Goal: Navigation & Orientation: Understand site structure

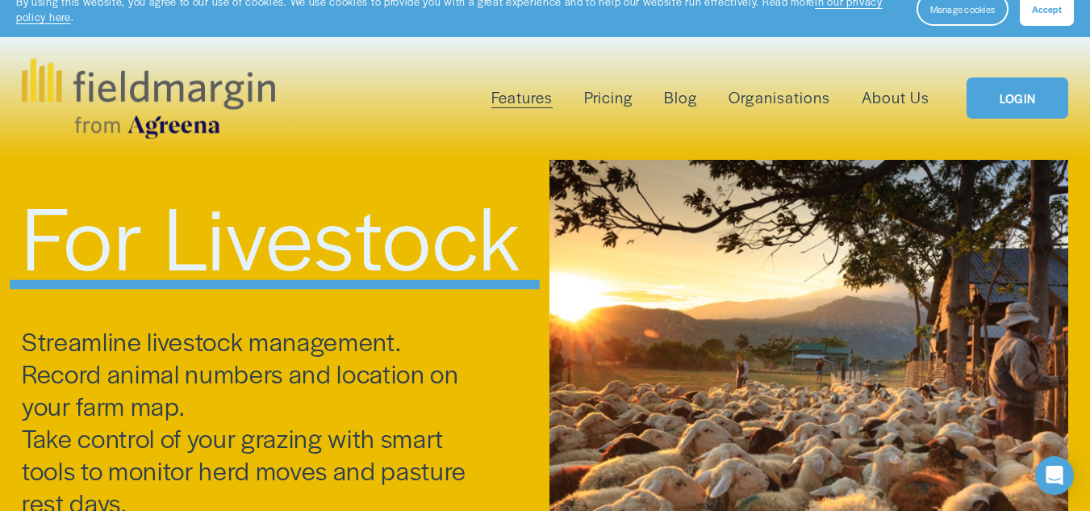
scroll to position [19, 0]
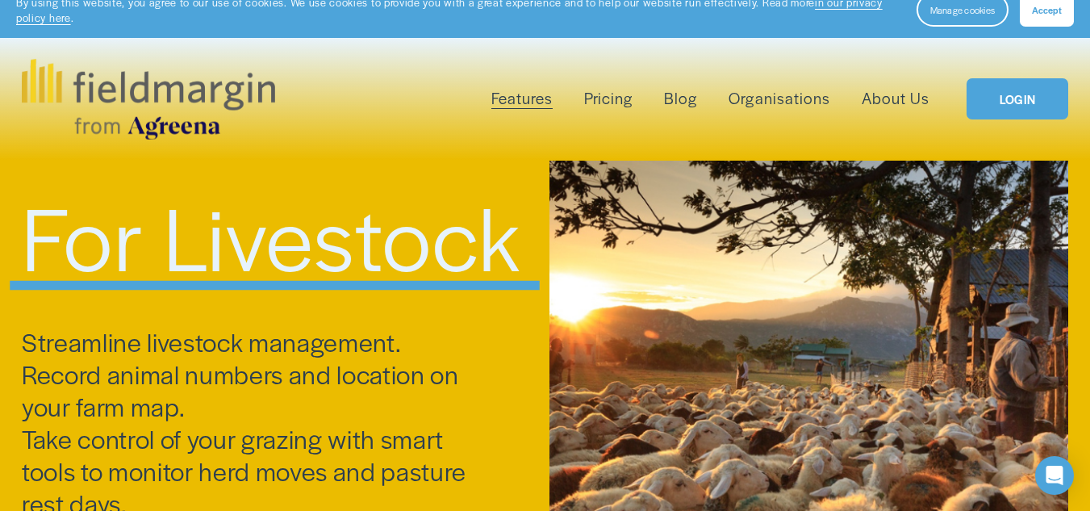
click at [604, 98] on link "Pricing" at bounding box center [608, 99] width 48 height 26
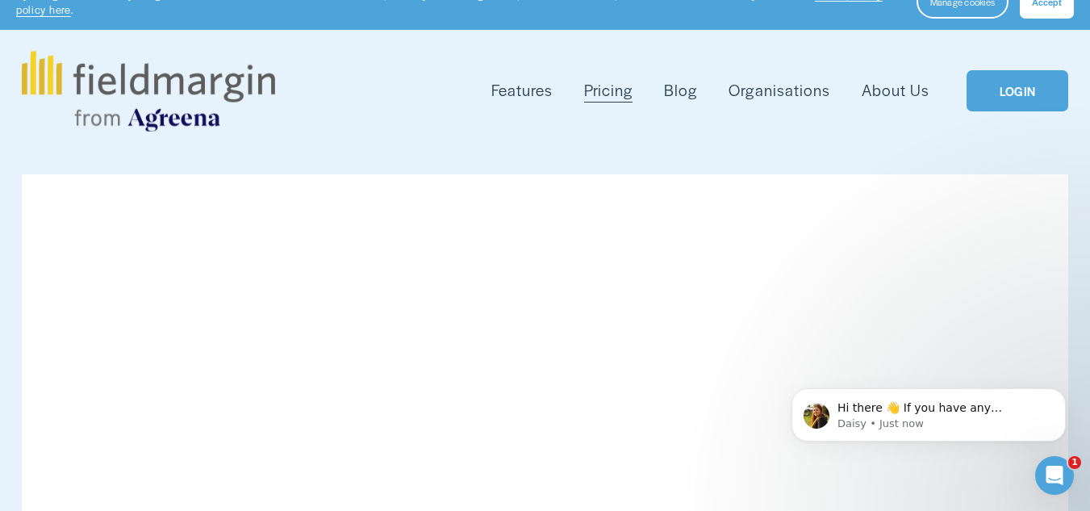
scroll to position [25, 0]
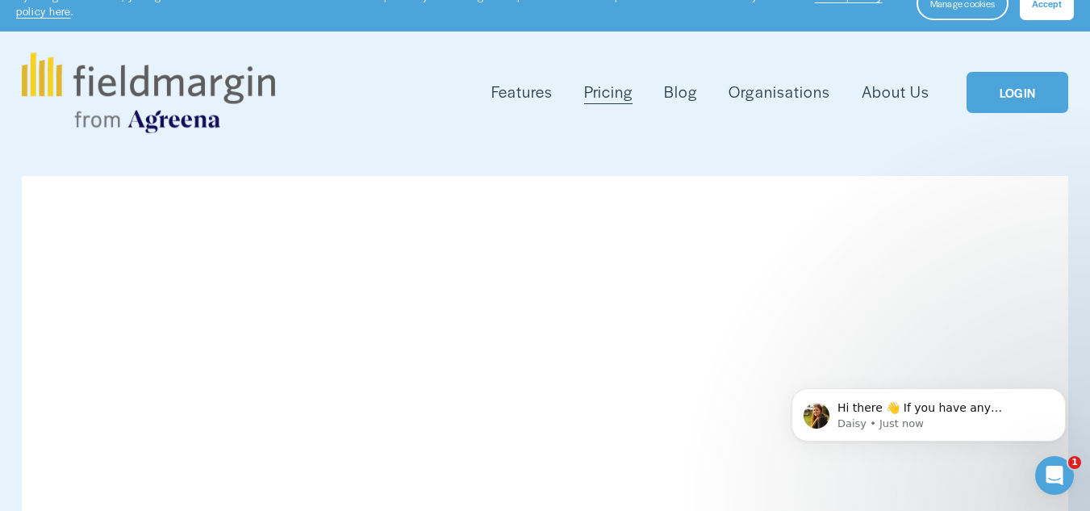
click at [534, 94] on span "Features" at bounding box center [521, 92] width 61 height 23
click at [0, 0] on span "Livestock" at bounding box center [0, 0] width 0 height 0
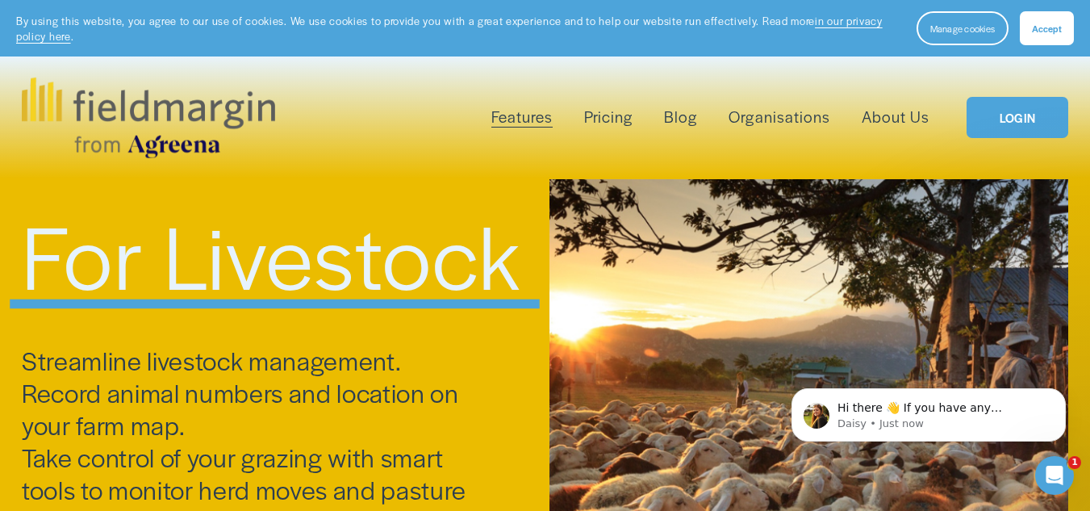
click at [0, 0] on span "Plan Work" at bounding box center [0, 0] width 0 height 0
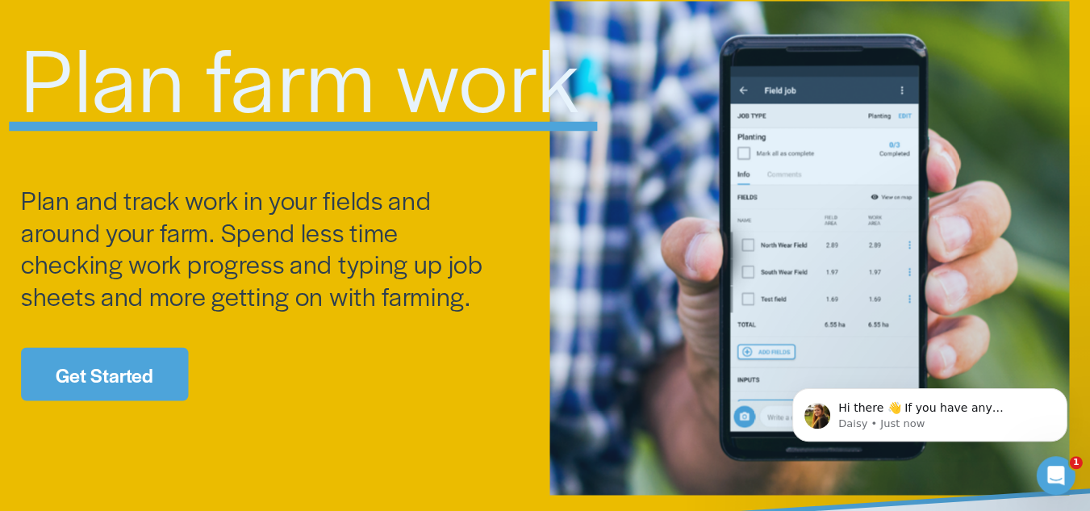
scroll to position [178, 0]
